Goal: Task Accomplishment & Management: Use online tool/utility

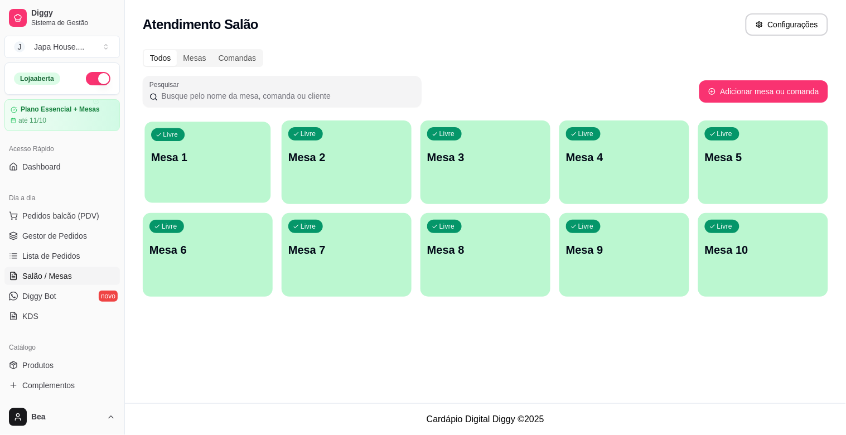
click at [182, 144] on div "Livre Mesa 1" at bounding box center [208, 156] width 126 height 68
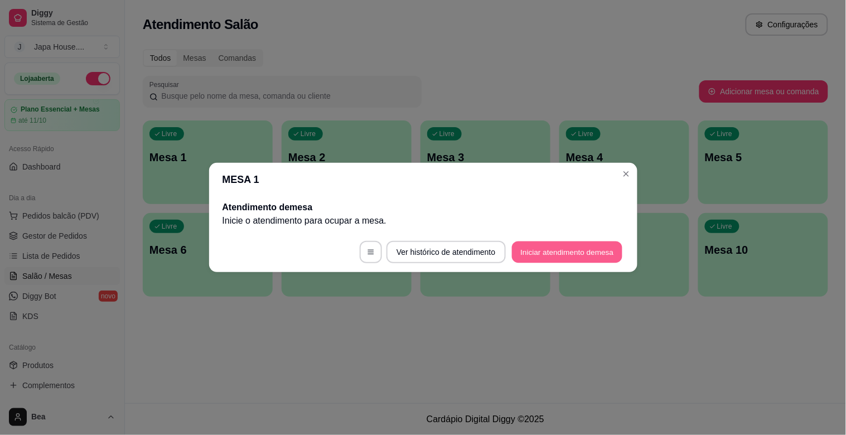
click at [538, 253] on button "Iniciar atendimento de mesa" at bounding box center [567, 253] width 110 height 22
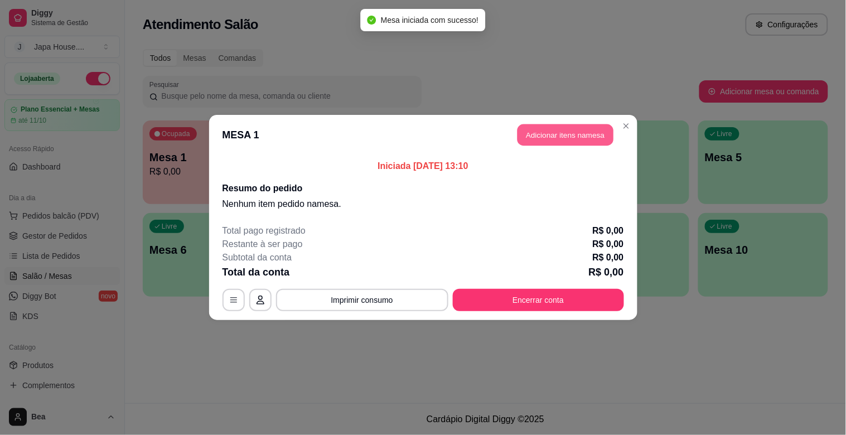
click at [559, 131] on button "Adicionar itens na mesa" at bounding box center [566, 135] width 96 height 22
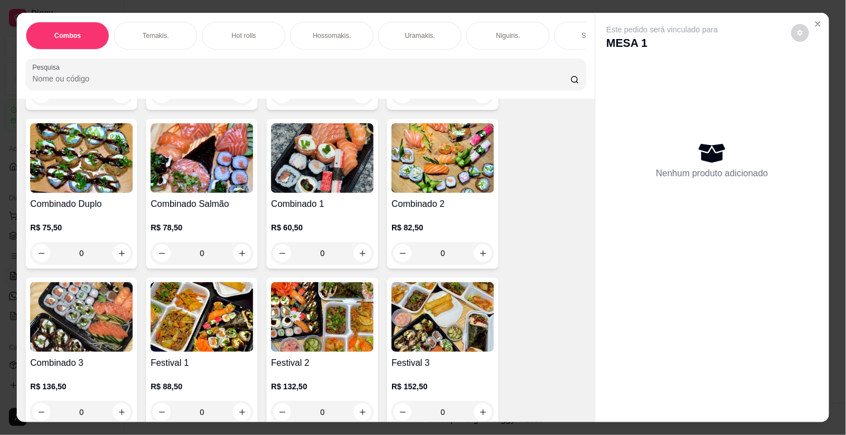
scroll to position [272, 0]
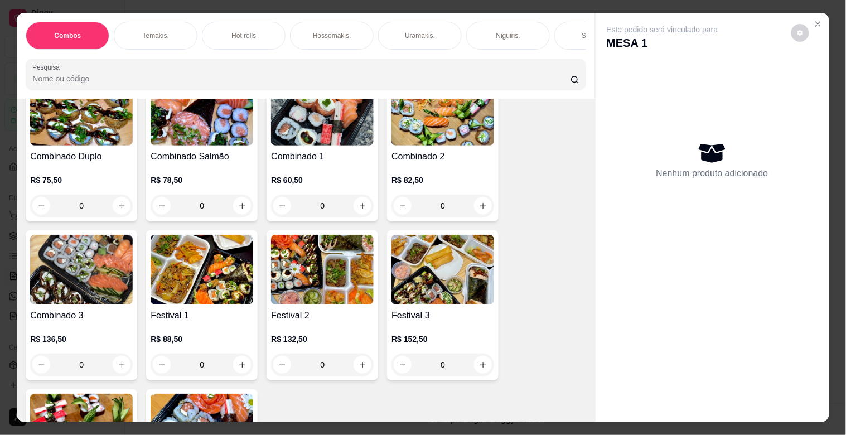
click at [362, 368] on div "0" at bounding box center [322, 365] width 103 height 22
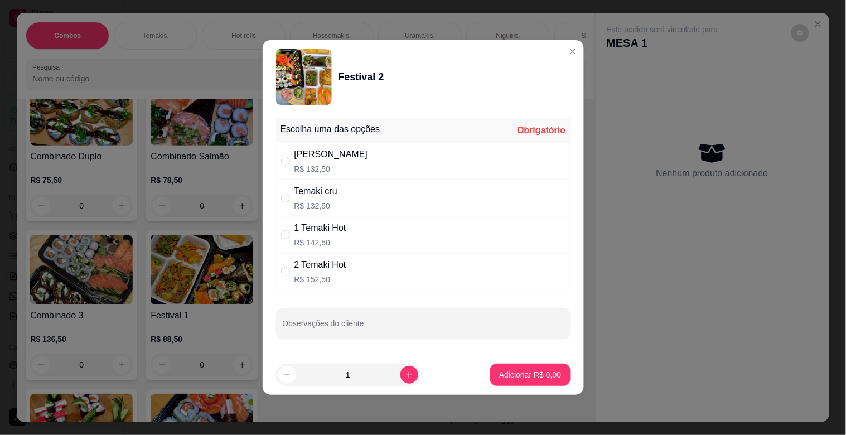
click at [376, 181] on div "Temaki cru R$ 132,50" at bounding box center [423, 198] width 295 height 37
radio input "true"
click at [551, 370] on p "Adicionar R$ 132,50" at bounding box center [526, 374] width 69 height 11
type input "1"
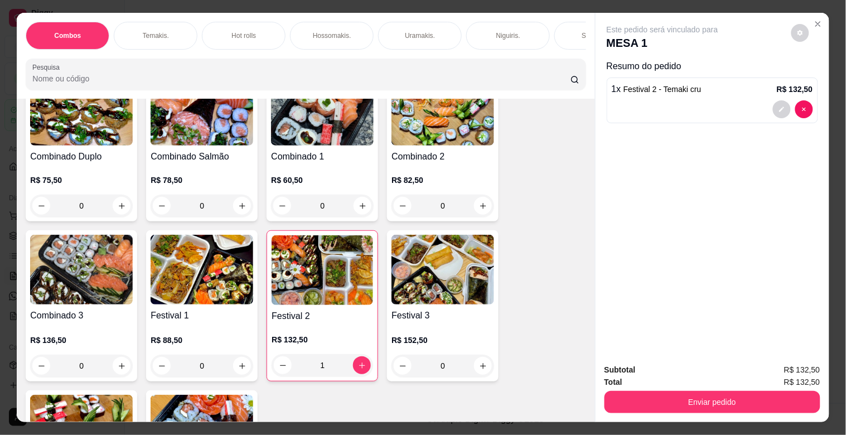
click at [176, 28] on div "Temakis." at bounding box center [156, 36] width 84 height 28
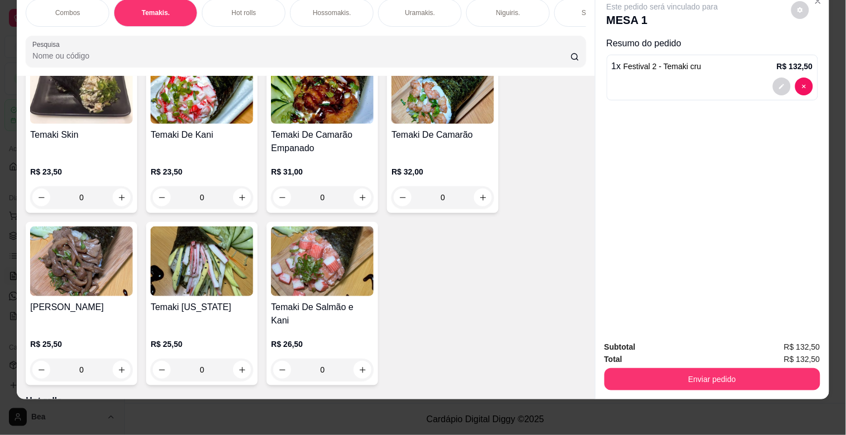
scroll to position [1021, 0]
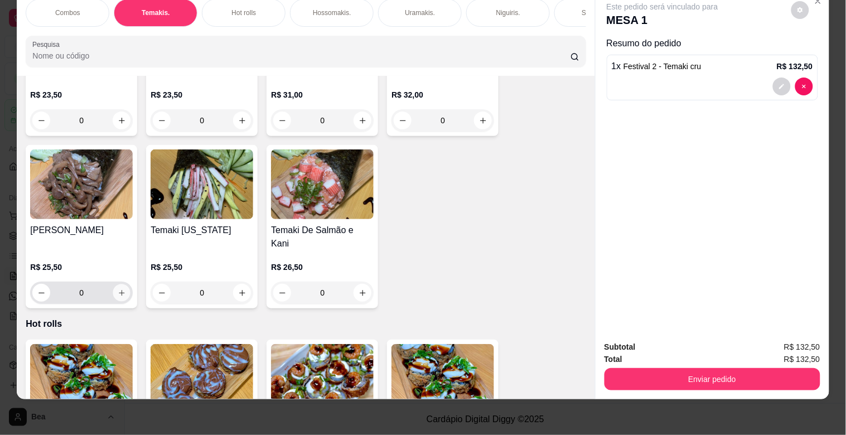
click at [118, 289] on icon "increase-product-quantity" at bounding box center [122, 293] width 8 height 8
type input "1"
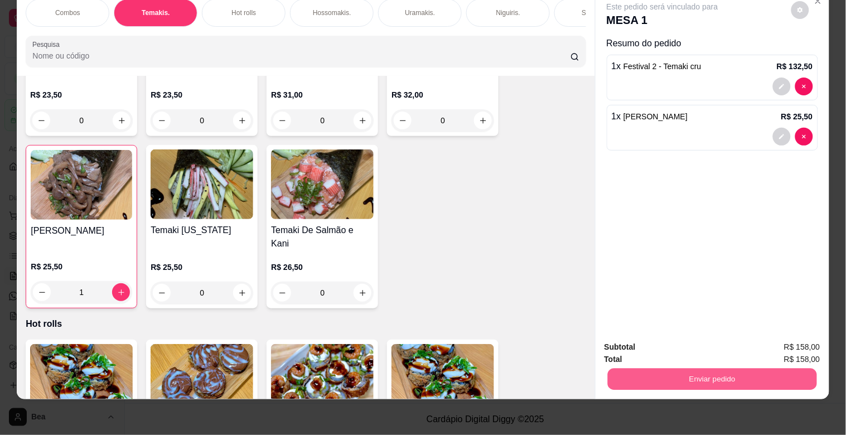
click at [699, 375] on button "Enviar pedido" at bounding box center [712, 379] width 209 height 22
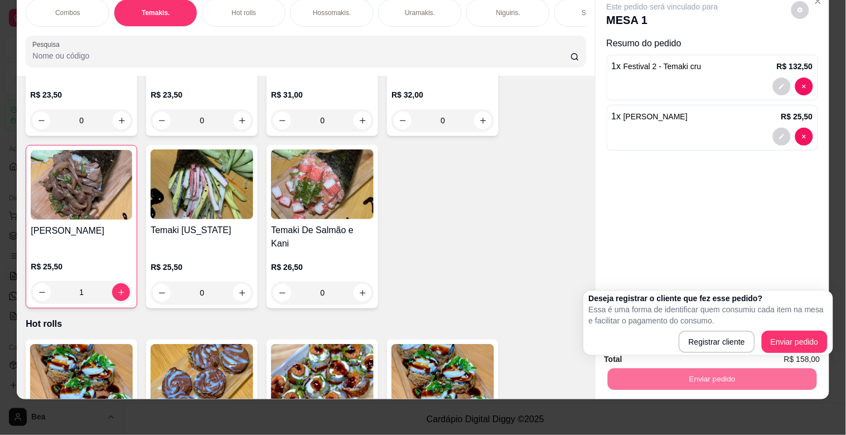
scroll to position [0, 491]
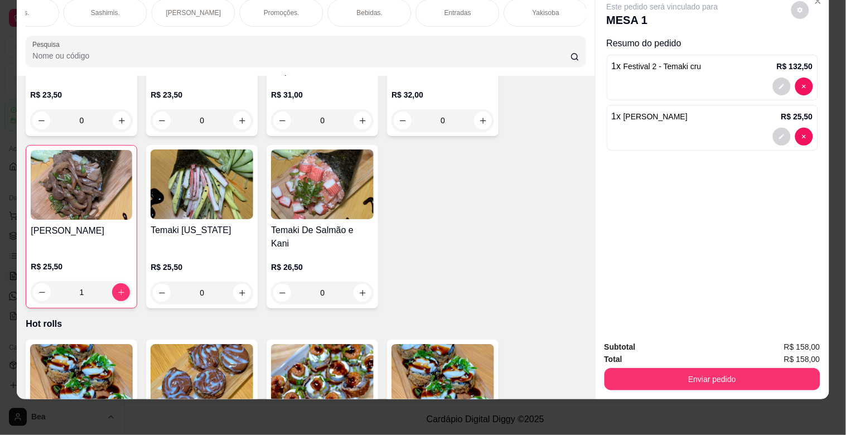
click at [360, 8] on p "Bebidas." at bounding box center [370, 12] width 26 height 9
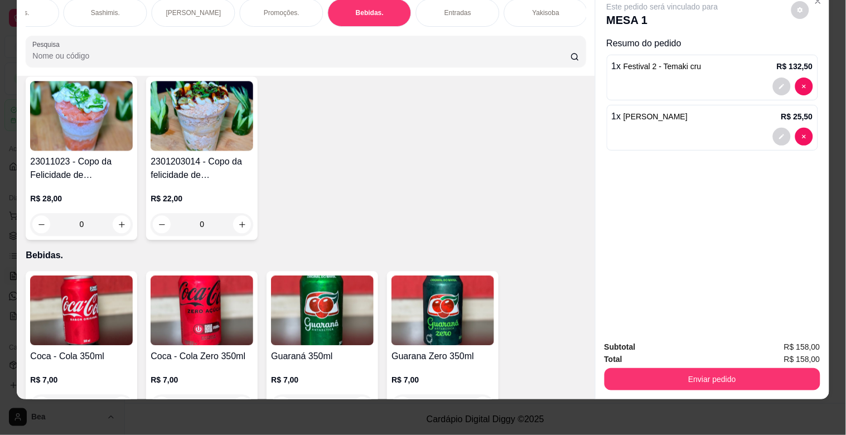
scroll to position [2729, 0]
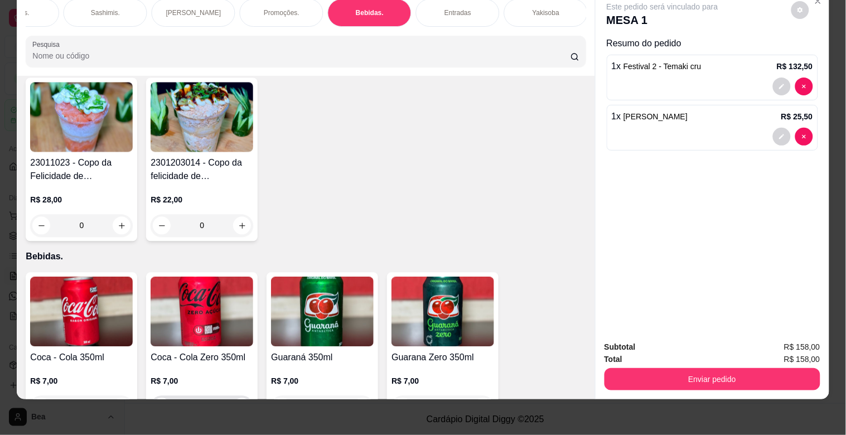
click at [240, 403] on icon "increase-product-quantity" at bounding box center [242, 407] width 8 height 8
type input "1"
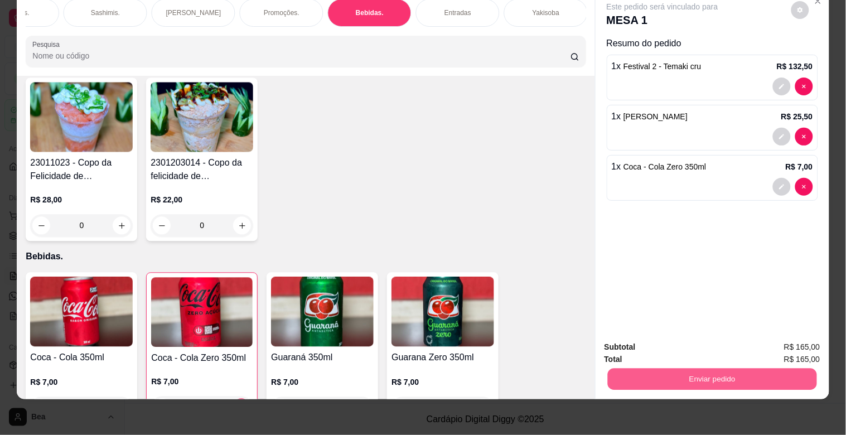
click at [730, 370] on button "Enviar pedido" at bounding box center [712, 379] width 209 height 22
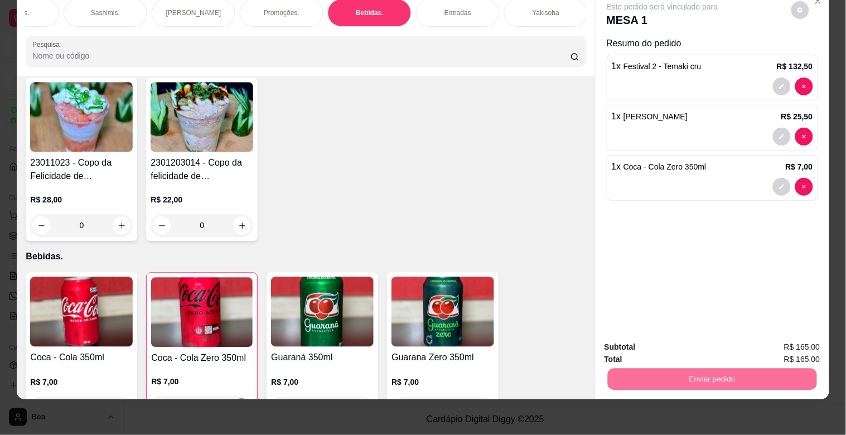
click at [782, 336] on button "Enviar pedido" at bounding box center [791, 342] width 61 height 21
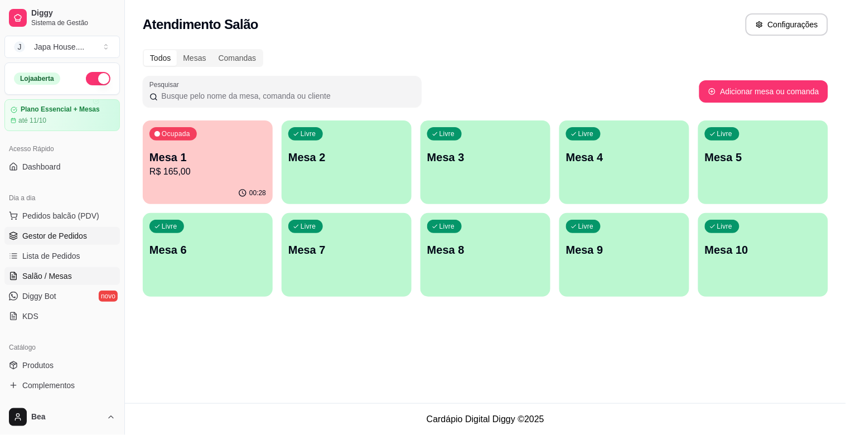
click at [71, 236] on span "Gestor de Pedidos" at bounding box center [54, 235] width 65 height 11
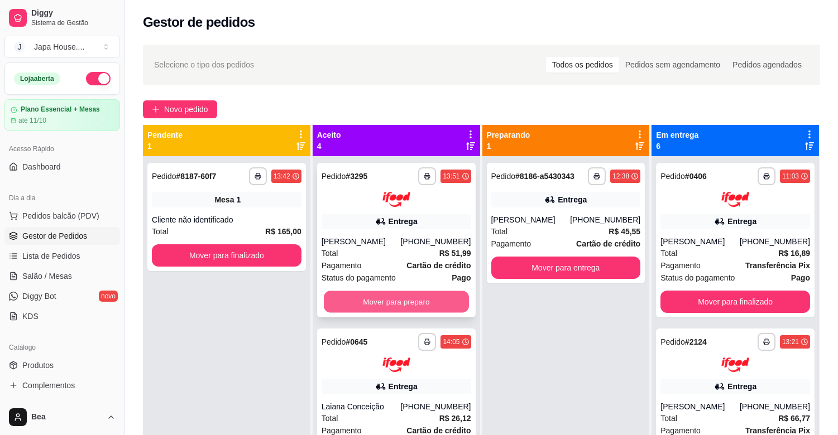
click at [392, 298] on button "Mover para preparo" at bounding box center [396, 302] width 145 height 22
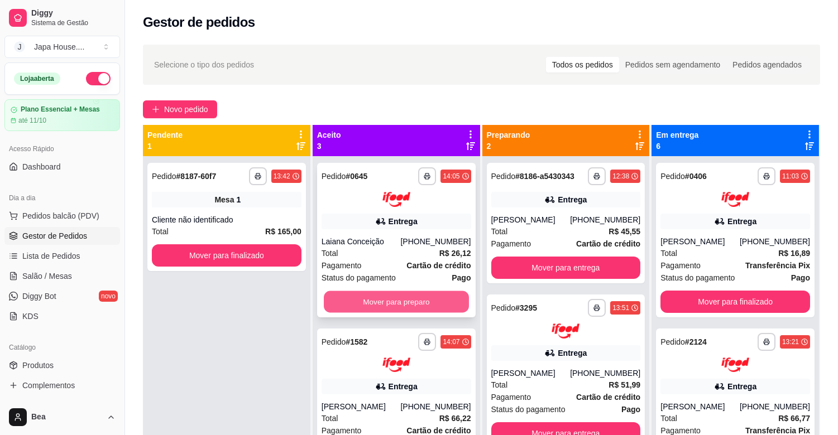
click at [402, 293] on button "Mover para preparo" at bounding box center [396, 302] width 145 height 22
click at [395, 308] on button "Mover para preparo" at bounding box center [396, 302] width 145 height 22
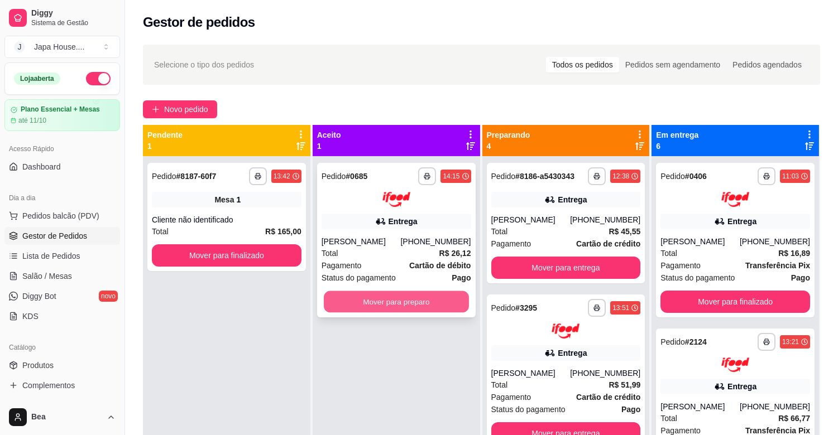
click at [413, 297] on button "Mover para preparo" at bounding box center [396, 302] width 145 height 22
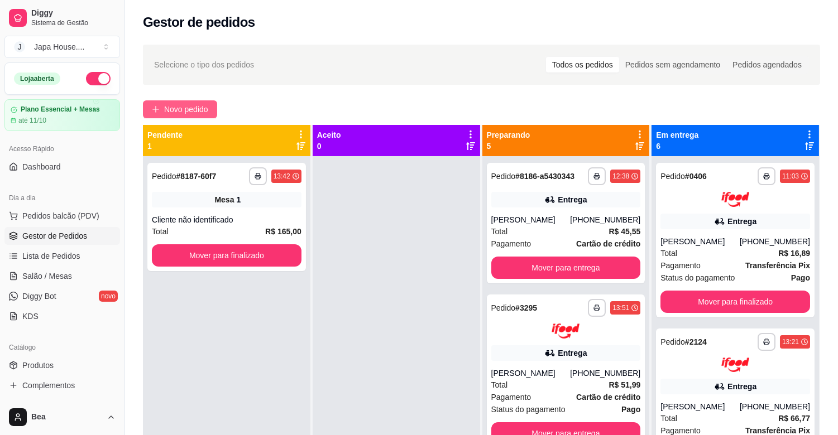
click at [207, 102] on button "Novo pedido" at bounding box center [180, 109] width 74 height 18
click at [201, 229] on div "Total R$ 165,00" at bounding box center [227, 231] width 150 height 12
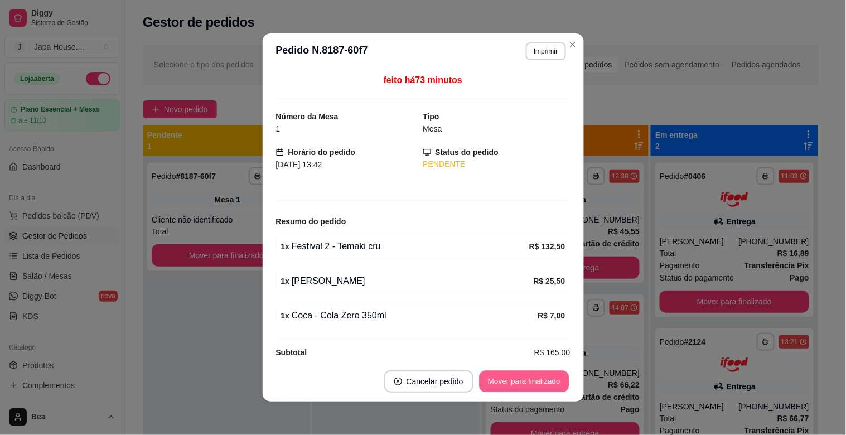
click at [538, 381] on button "Mover para finalizado" at bounding box center [524, 382] width 90 height 22
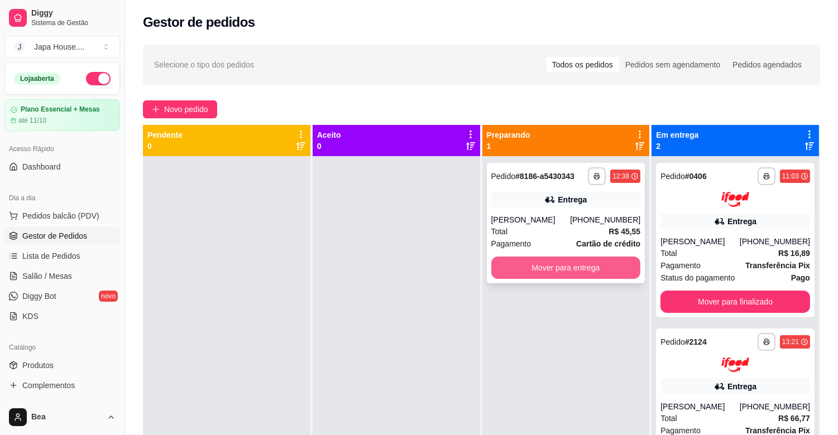
click at [600, 271] on button "Mover para entrega" at bounding box center [566, 268] width 150 height 22
